Goal: Go to known website: Go to known website

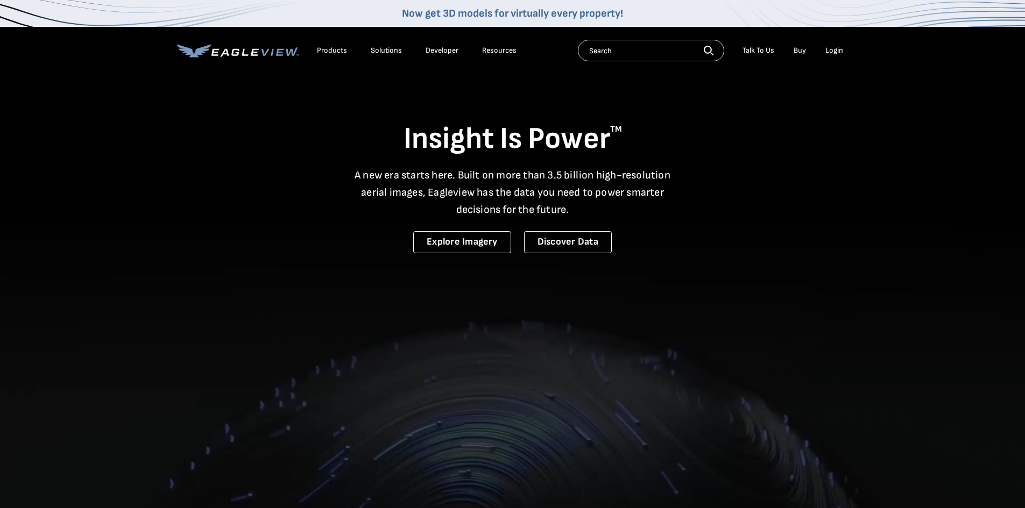
click at [834, 50] on div "Login" at bounding box center [834, 51] width 18 height 10
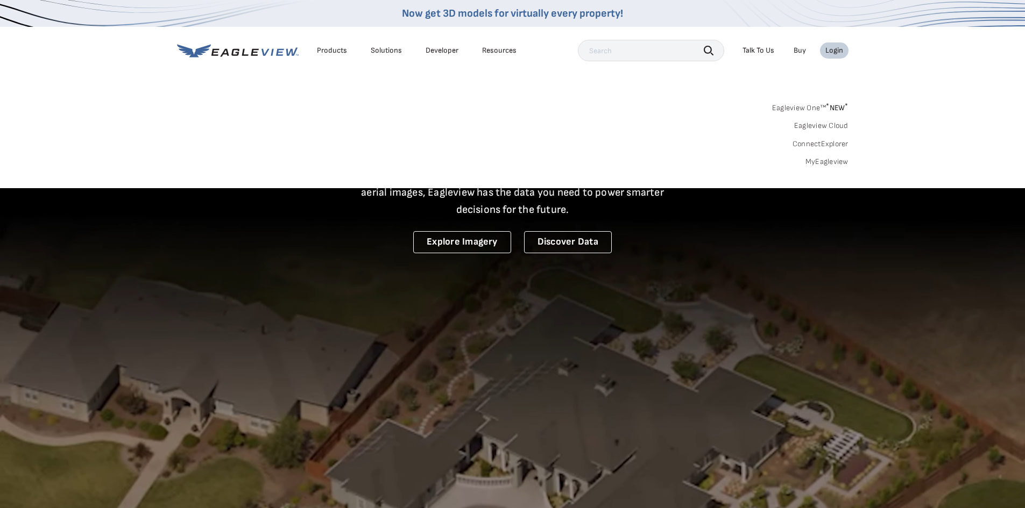
click at [832, 51] on div "Login" at bounding box center [834, 51] width 18 height 10
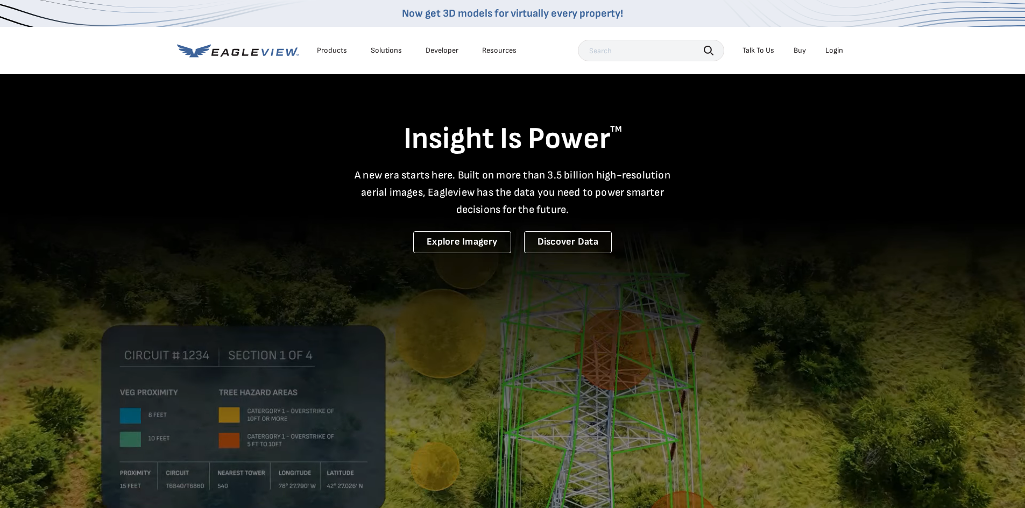
click at [835, 51] on div "Login" at bounding box center [834, 51] width 18 height 10
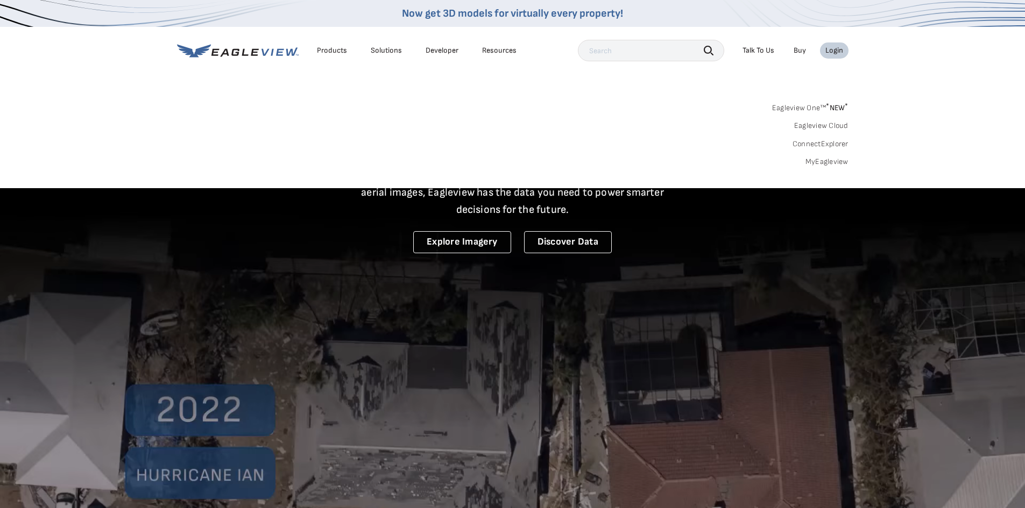
click at [835, 53] on div "Login" at bounding box center [834, 51] width 18 height 10
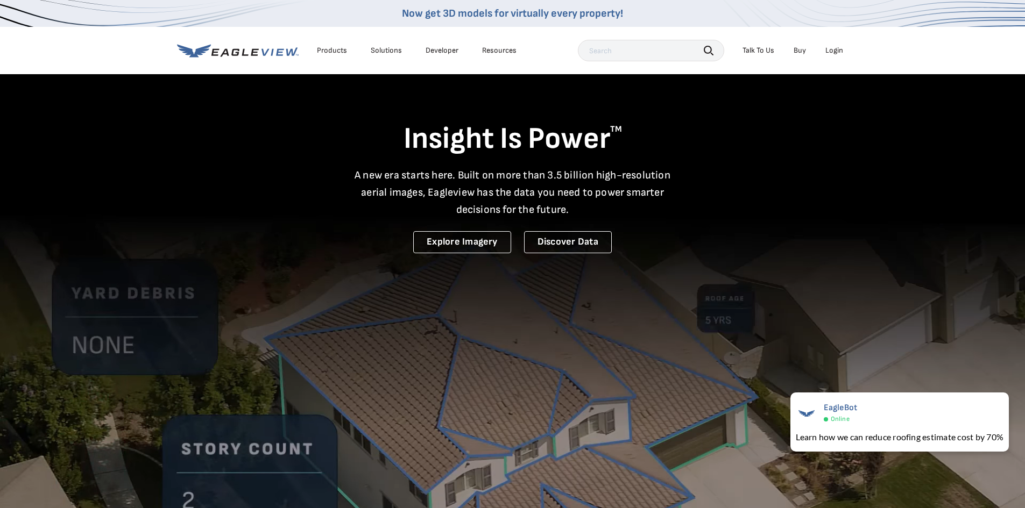
click at [835, 52] on div "Login" at bounding box center [834, 51] width 18 height 10
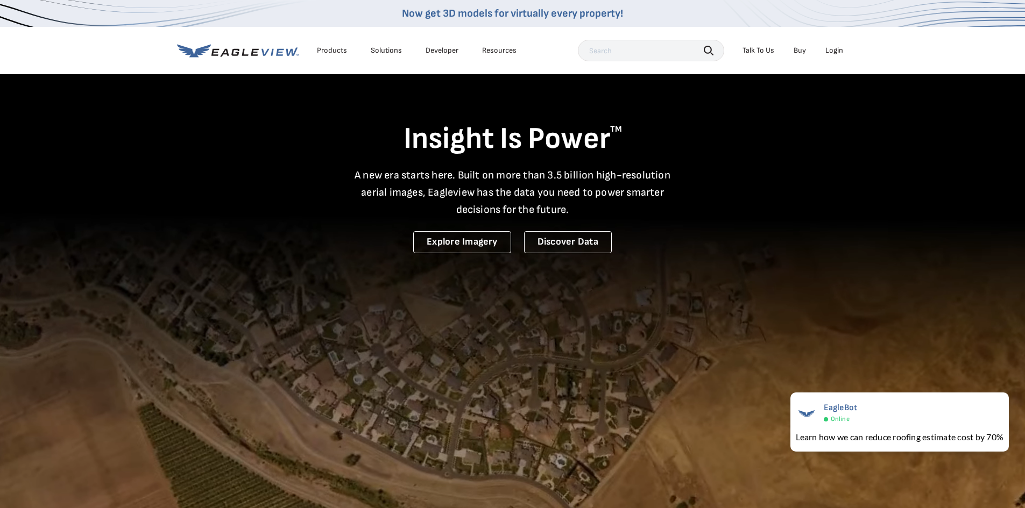
click at [839, 51] on div "Login" at bounding box center [834, 51] width 18 height 10
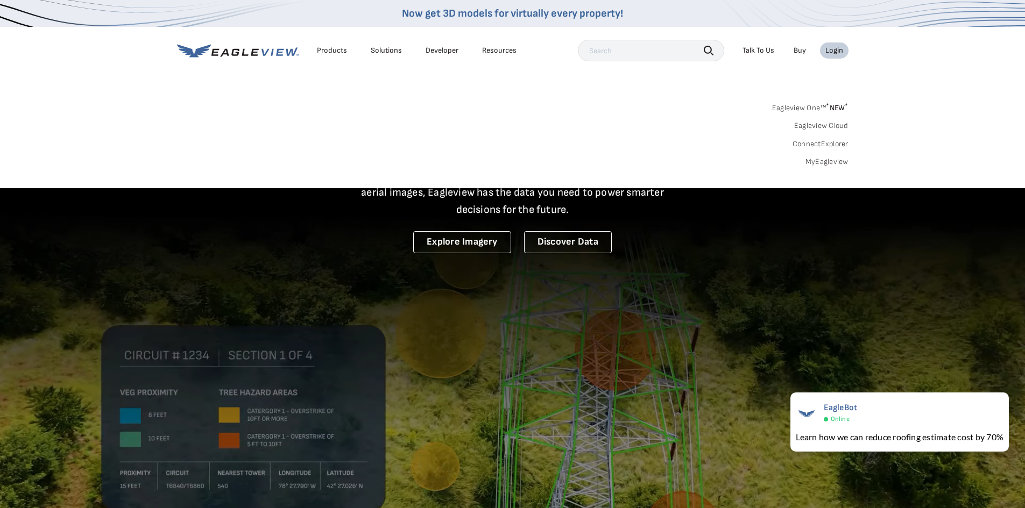
click at [833, 161] on link "MyEagleview" at bounding box center [826, 162] width 43 height 10
